Goal: Task Accomplishment & Management: Manage account settings

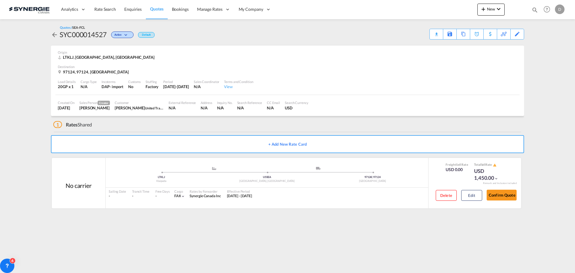
click at [534, 9] on md-icon "icon-magnify" at bounding box center [535, 10] width 7 height 7
drag, startPoint x: 437, startPoint y: 6, endPoint x: 437, endPoint y: 10, distance: 3.6
click at [437, 6] on select "Bookings Quotes Enquiries" at bounding box center [440, 9] width 28 height 11
select select "Quotes"
click at [426, 4] on select "Bookings Quotes Enquiries" at bounding box center [440, 9] width 28 height 11
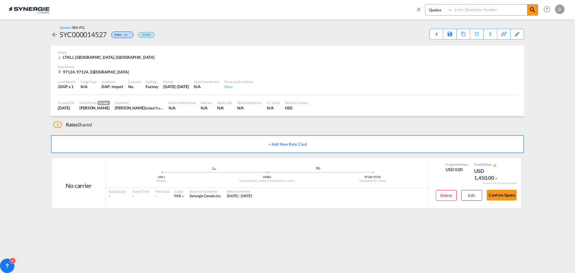
click at [474, 8] on input at bounding box center [490, 9] width 75 height 10
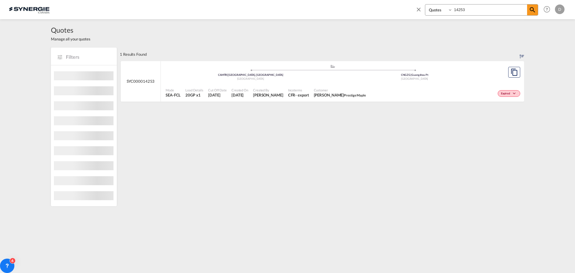
click at [462, 9] on input "14253" at bounding box center [490, 9] width 75 height 10
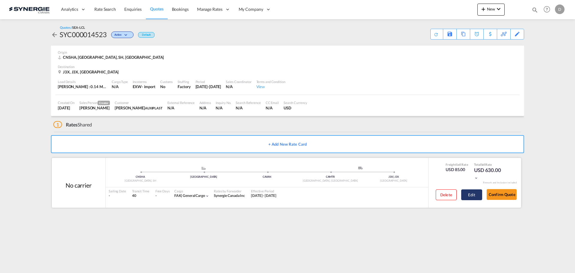
click at [473, 198] on button "Edit" at bounding box center [472, 194] width 21 height 11
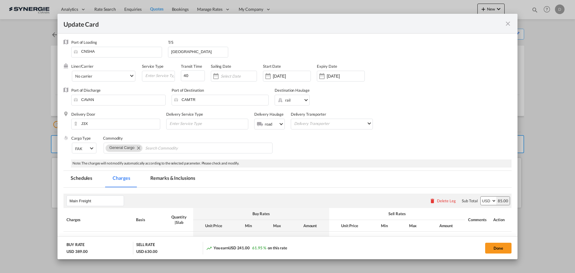
select select "per_w/m"
select select "flat"
select select "per_hbl"
select select "flat"
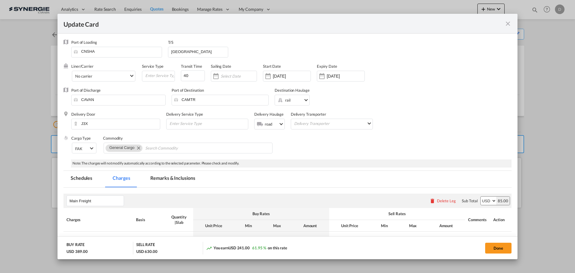
select select "per_bl"
select select "per_shipment"
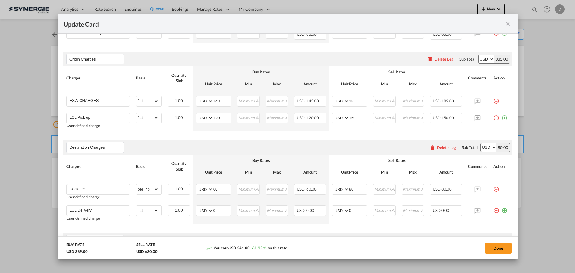
scroll to position [180, 0]
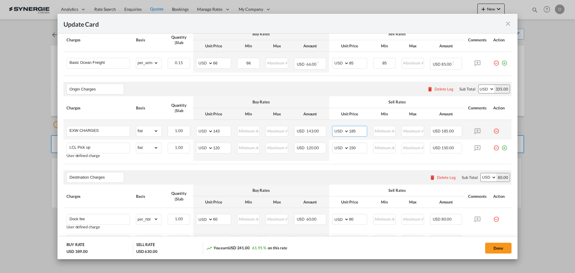
click at [350, 132] on input "185" at bounding box center [358, 130] width 18 height 9
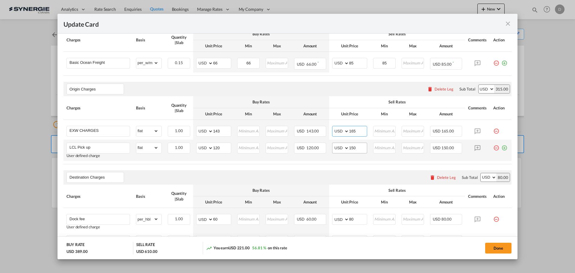
type input "165"
click at [351, 148] on input "150" at bounding box center [358, 147] width 18 height 9
type input "140"
click at [353, 162] on table "Charges Basis Quantity | Slab Buy Rates Sell Rates Comments Action Unit Price M…" at bounding box center [288, 130] width 448 height 68
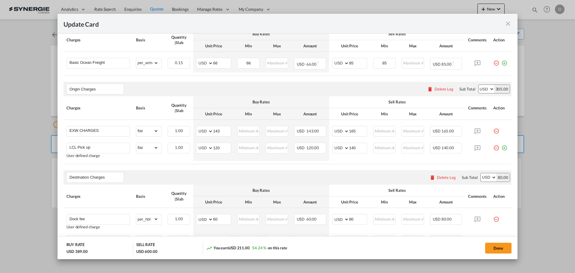
click at [335, 165] on air-lcl-rate-modification "Main Freight Please enter leg name Leg Name Already Exists Delete Leg Sub Total…" at bounding box center [288, 244] width 448 height 473
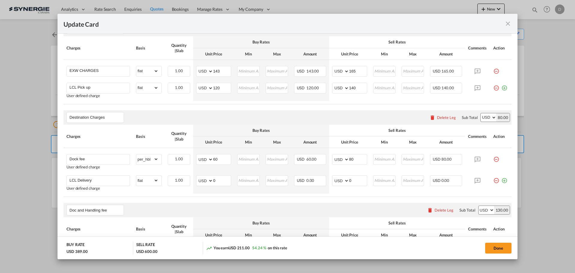
scroll to position [270, 0]
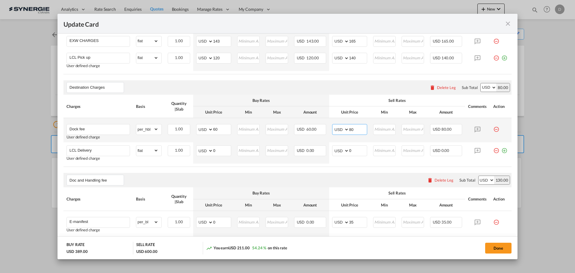
click at [349, 132] on input "80" at bounding box center [358, 128] width 18 height 9
type input "75"
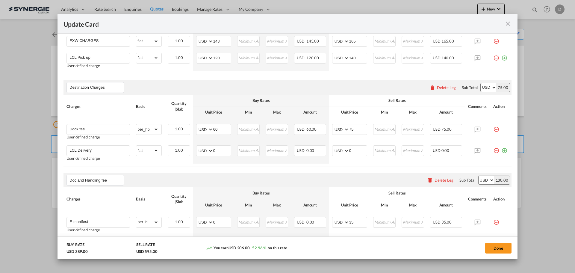
click at [327, 173] on div "Doc and Handling fee Please enter leg name Leg Name Already Exists Delete Leg S…" at bounding box center [288, 180] width 448 height 14
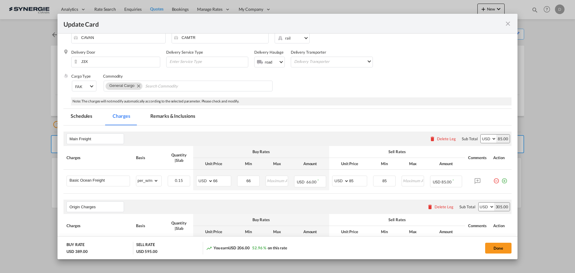
scroll to position [90, 0]
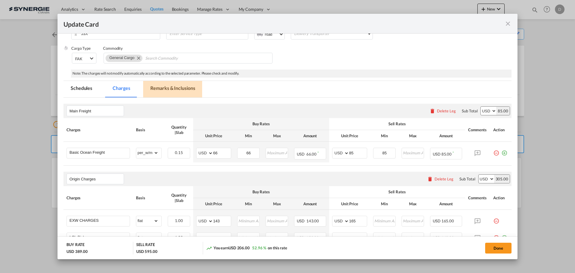
click at [176, 90] on md-tab-item "Remarks & Inclusions" at bounding box center [172, 89] width 59 height 16
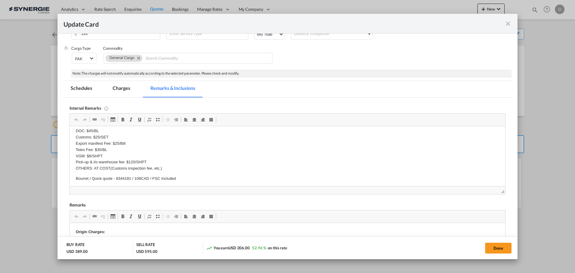
scroll to position [67, 0]
click at [509, 25] on md-icon "icon-close fg-AAA8AD m-0 pointer" at bounding box center [508, 23] width 7 height 7
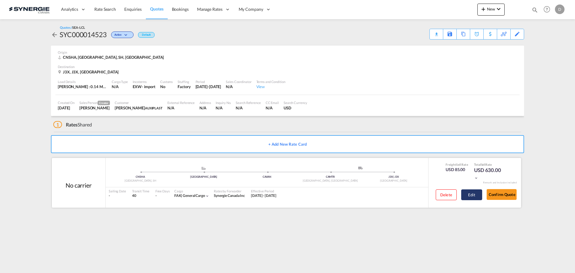
click at [473, 193] on button "Edit" at bounding box center [472, 194] width 21 height 11
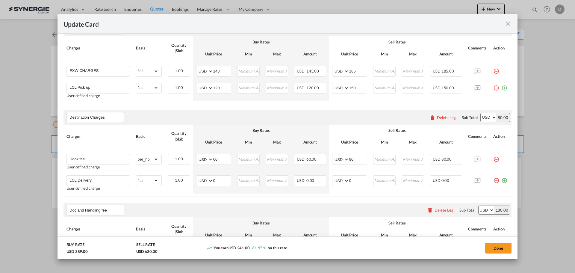
scroll to position [150, 0]
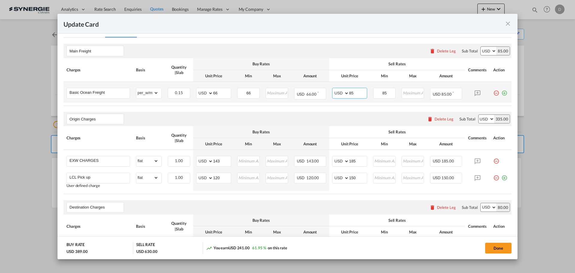
click at [350, 92] on input "85" at bounding box center [358, 92] width 18 height 9
type input "75"
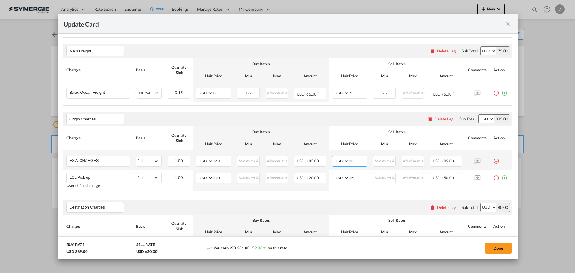
click at [350, 162] on input "185" at bounding box center [358, 160] width 18 height 9
type input "165"
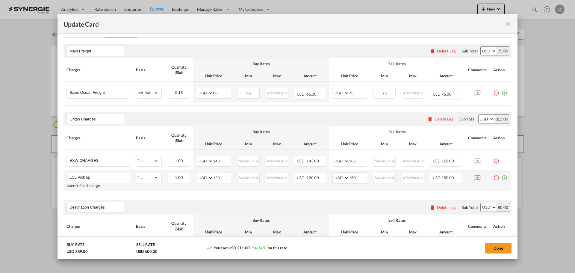
click at [350, 177] on input "150" at bounding box center [358, 177] width 18 height 9
type input "140"
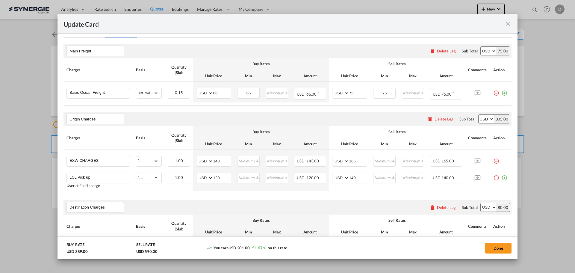
click at [329, 192] on table "Charges Basis Quantity | Slab Buy Rates Sell Rates Comments Action Unit Price M…" at bounding box center [288, 160] width 448 height 68
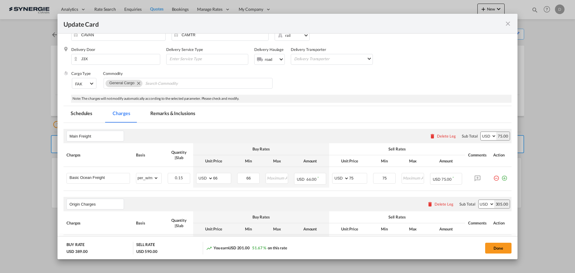
scroll to position [60, 0]
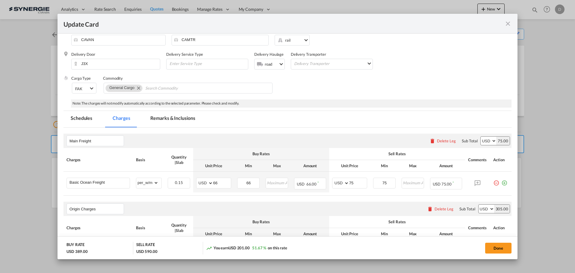
click at [188, 120] on md-tab-item "Remarks & Inclusions" at bounding box center [172, 119] width 59 height 16
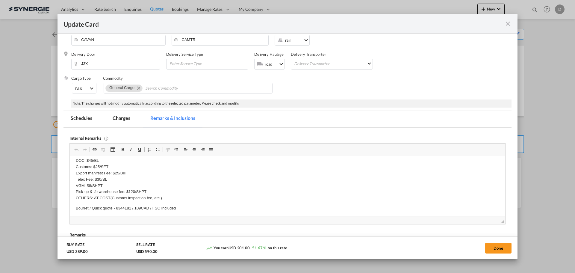
scroll to position [67, 0]
click at [124, 113] on md-tab-item "Charges" at bounding box center [121, 119] width 32 height 16
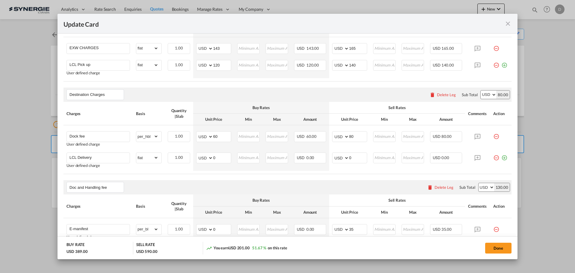
scroll to position [270, 0]
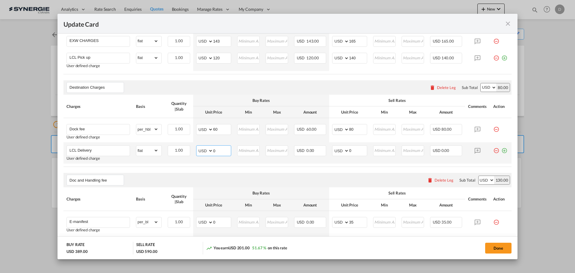
drag, startPoint x: 212, startPoint y: 149, endPoint x: 223, endPoint y: 151, distance: 10.4
click at [223, 151] on input "0" at bounding box center [222, 150] width 18 height 9
type input "83"
drag, startPoint x: 347, startPoint y: 152, endPoint x: 363, endPoint y: 150, distance: 16.5
click at [363, 150] on input "0" at bounding box center [358, 150] width 18 height 9
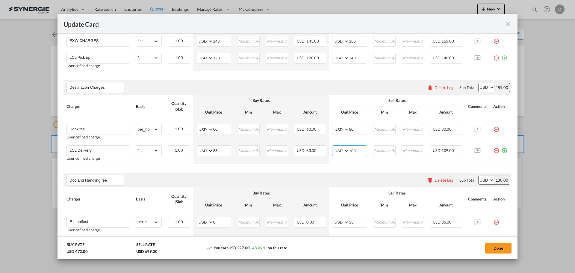
type input "109"
click at [333, 167] on table "Charges Basis Quantity | Slab Buy Rates Sell Rates Comments Action Unit Price M…" at bounding box center [288, 131] width 448 height 72
click at [501, 249] on button "Done" at bounding box center [499, 248] width 26 height 11
type input "[DATE]"
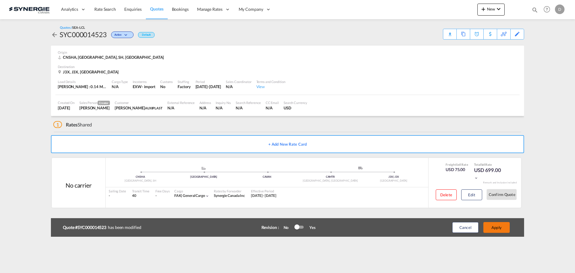
click at [500, 231] on button "Apply" at bounding box center [497, 227] width 26 height 11
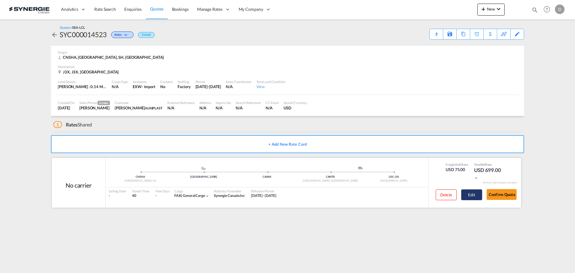
click at [473, 195] on button "Edit" at bounding box center [472, 194] width 21 height 11
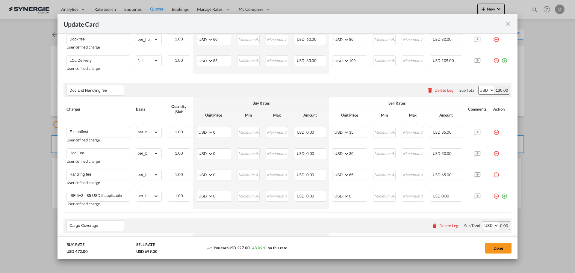
scroll to position [240, 0]
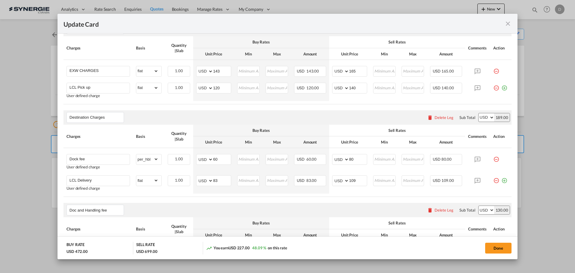
click at [510, 22] on md-icon "icon-close fg-AAA8AD m-0 pointer" at bounding box center [508, 23] width 7 height 7
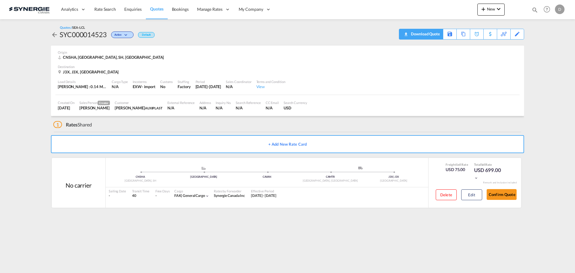
click at [434, 34] on div "Download Quote" at bounding box center [425, 34] width 31 height 10
click at [477, 192] on button "Edit" at bounding box center [472, 194] width 21 height 11
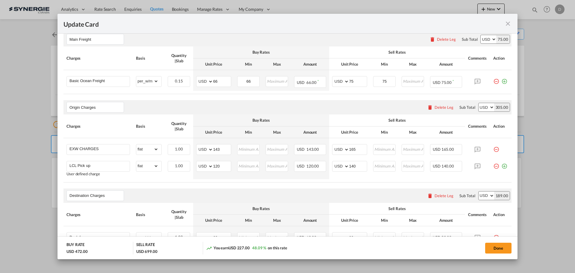
scroll to position [147, 0]
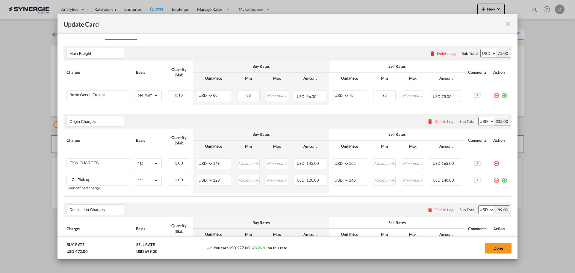
click at [509, 24] on md-icon "icon-close fg-AAA8AD m-0 pointer" at bounding box center [508, 23] width 7 height 7
